Goal: Information Seeking & Learning: Learn about a topic

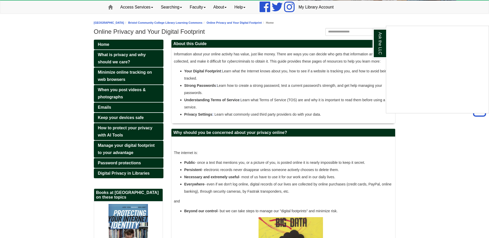
scroll to position [52, 0]
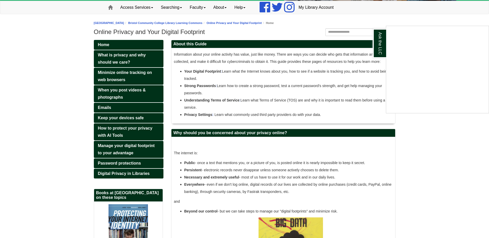
click at [146, 130] on div "Ask the LLC" at bounding box center [244, 119] width 489 height 238
click at [146, 128] on span "How to protect your privacy with AI Tools" at bounding box center [125, 132] width 55 height 12
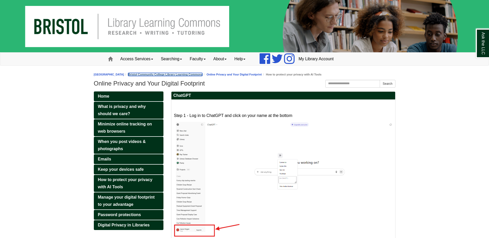
click at [198, 73] on link "Bristol Community College Library Learning Commons" at bounding box center [165, 74] width 74 height 3
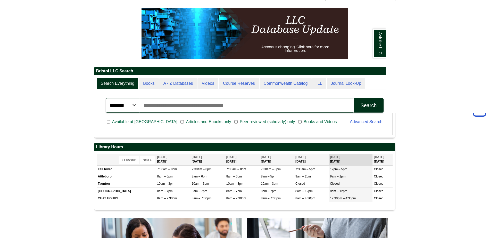
scroll to position [62, 301]
click at [314, 90] on div "Ask the LLC" at bounding box center [244, 119] width 489 height 238
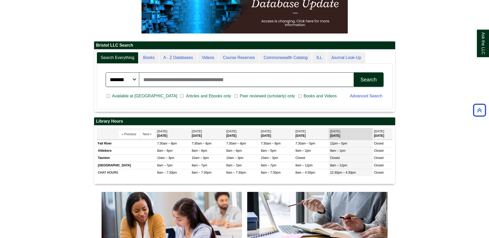
scroll to position [283, 0]
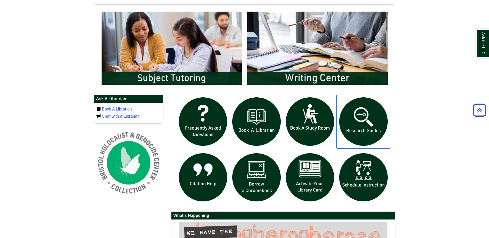
click at [363, 119] on img "slideshow" at bounding box center [364, 122] width 54 height 54
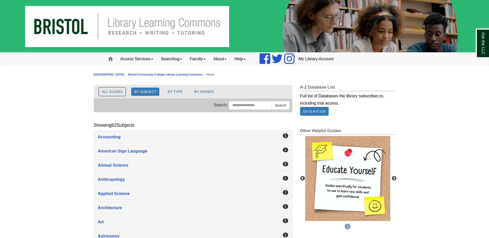
click at [122, 90] on button "ALL GUIDES" at bounding box center [112, 92] width 27 height 8
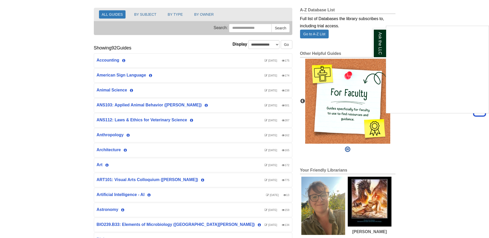
click at [129, 197] on div "Ask the LLC" at bounding box center [244, 119] width 489 height 238
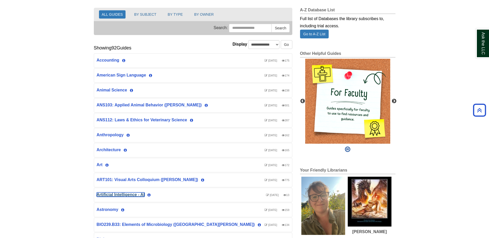
click at [131, 195] on link "Artificial Intelligence - AI" at bounding box center [121, 194] width 48 height 4
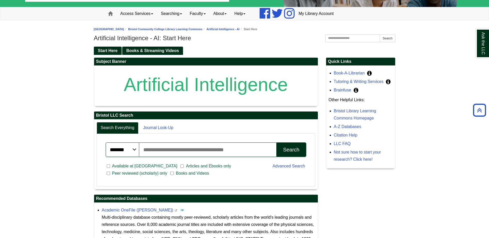
scroll to position [20, 0]
